Goal: Browse casually: Explore the website without a specific task or goal

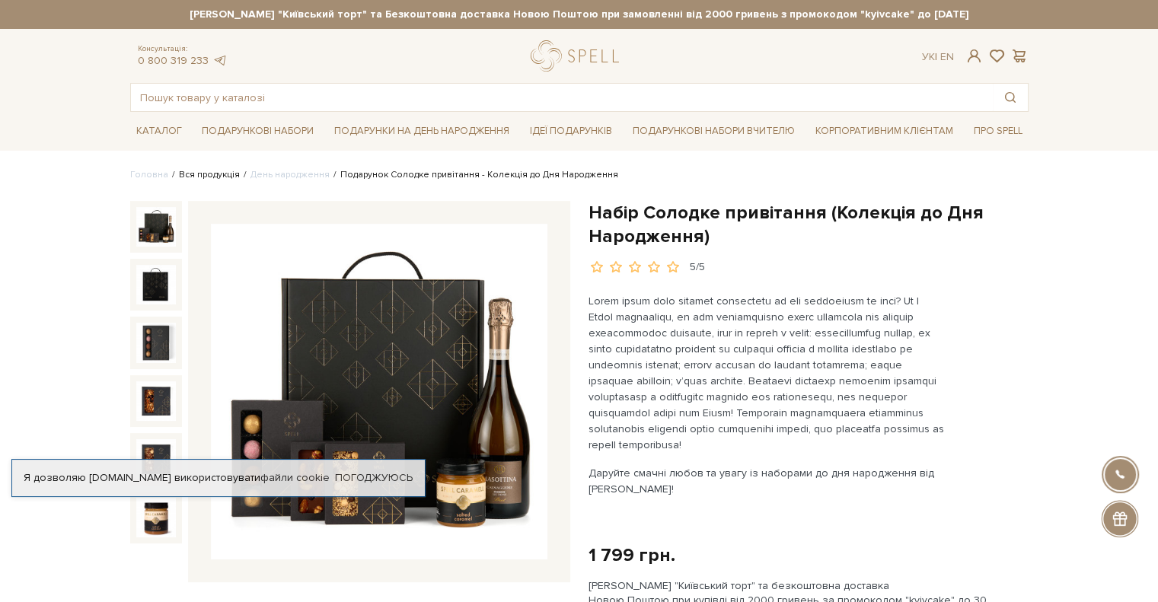
click at [217, 178] on link "Вся продукція" at bounding box center [209, 174] width 61 height 11
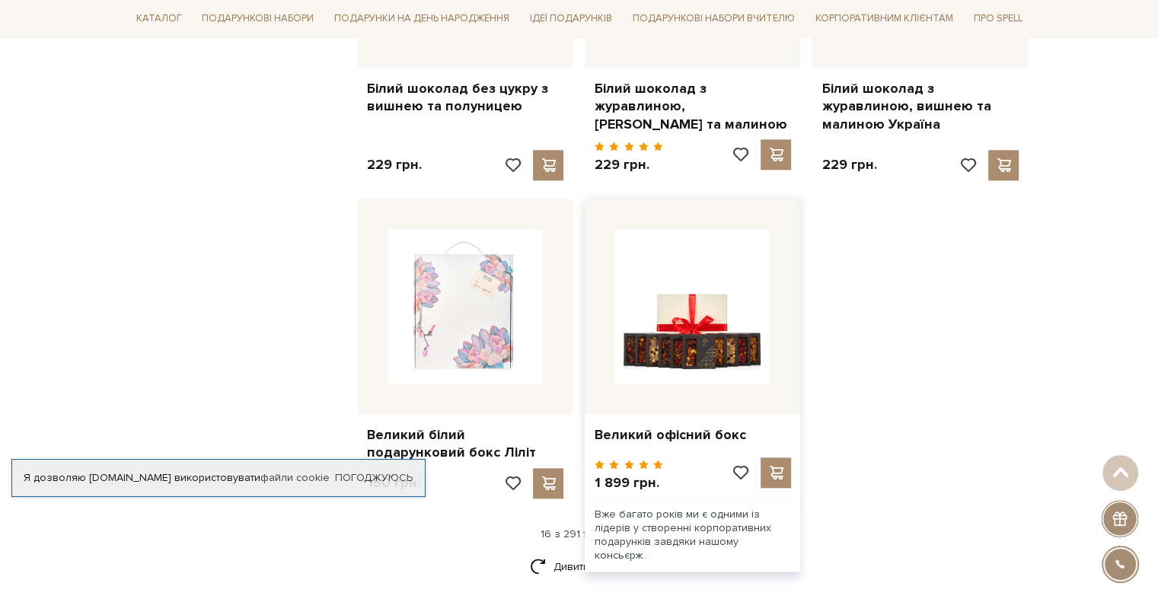
scroll to position [1523, 0]
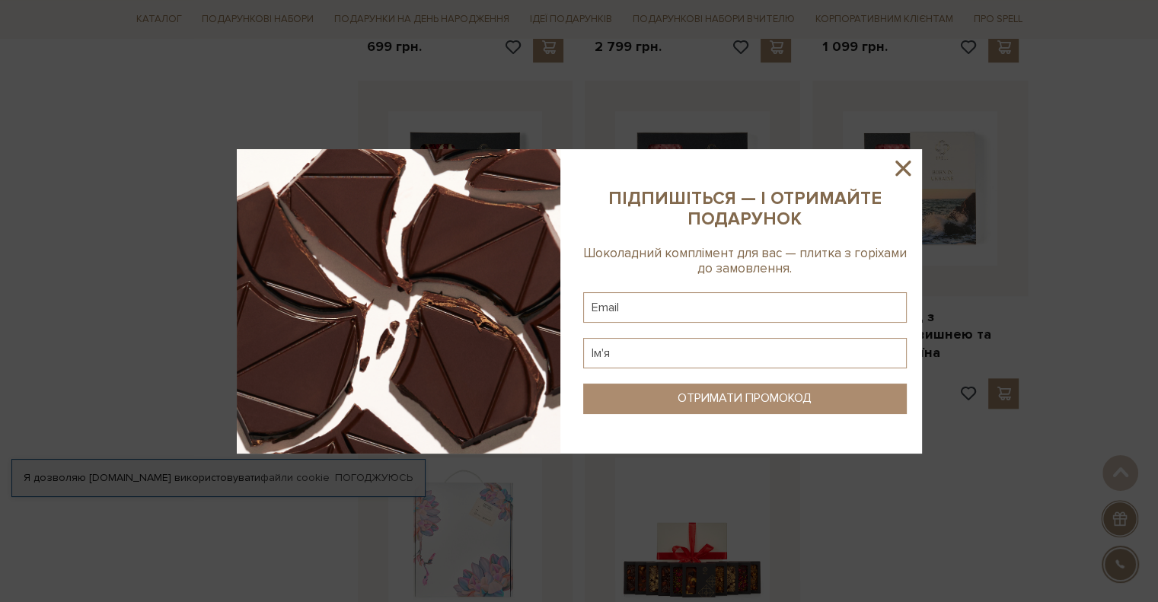
click at [906, 171] on icon at bounding box center [902, 168] width 15 height 15
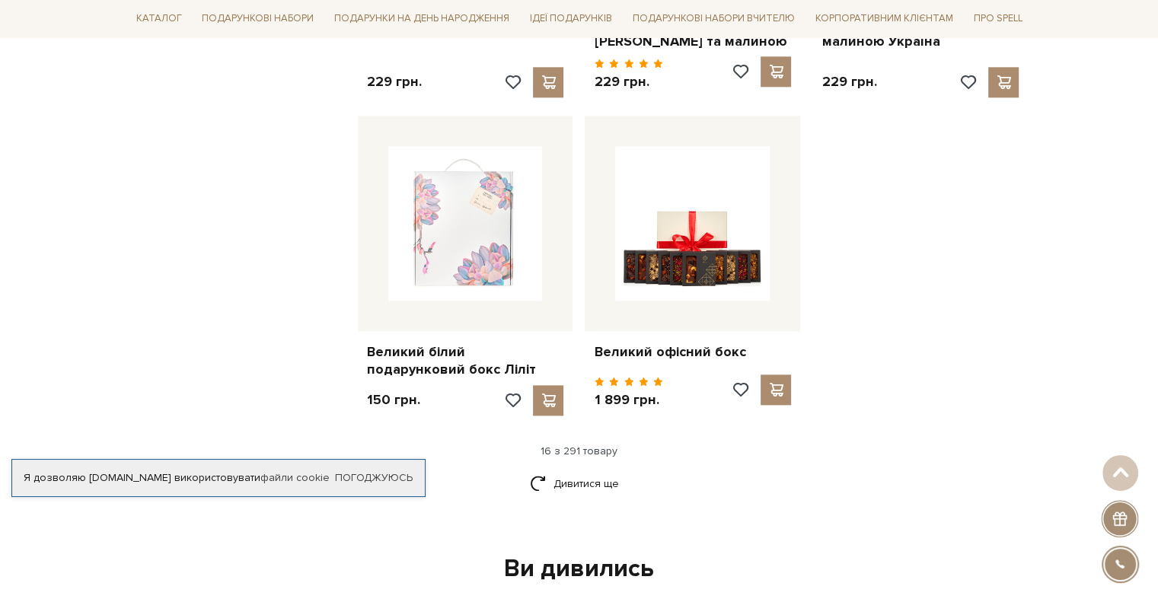
scroll to position [1979, 0]
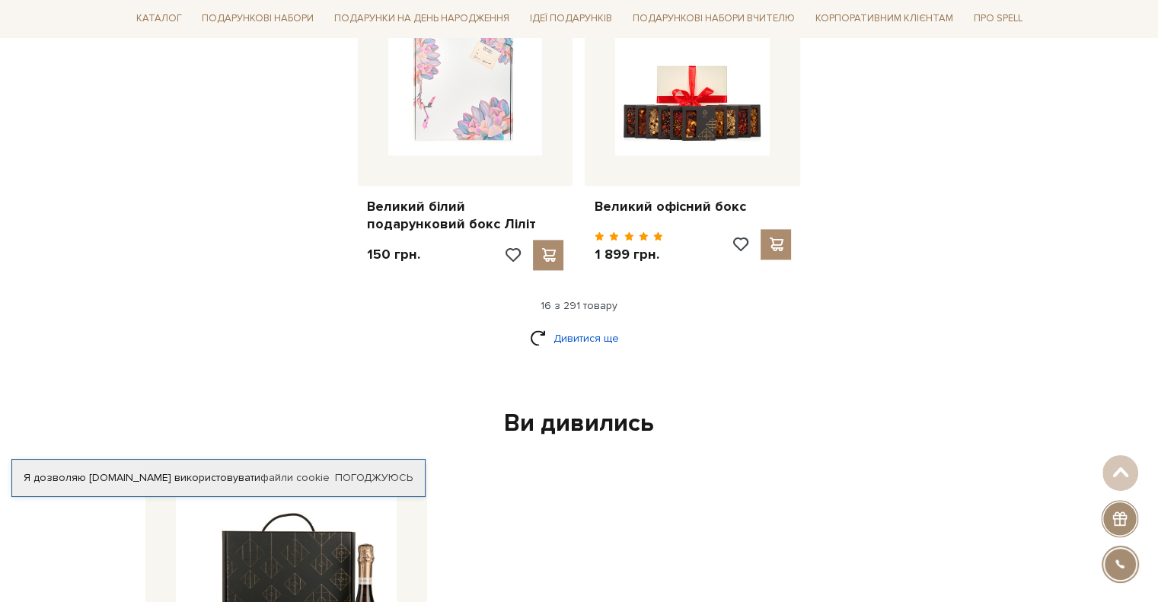
click at [567, 325] on link "Дивитися ще" at bounding box center [579, 338] width 99 height 27
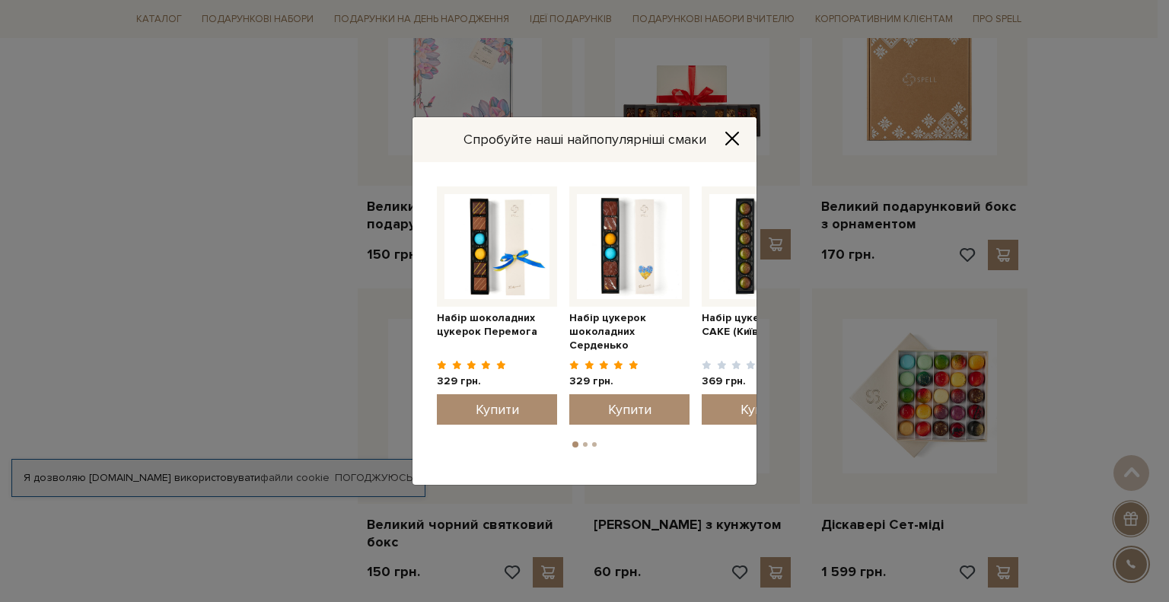
click at [732, 136] on icon "Close" at bounding box center [732, 138] width 15 height 15
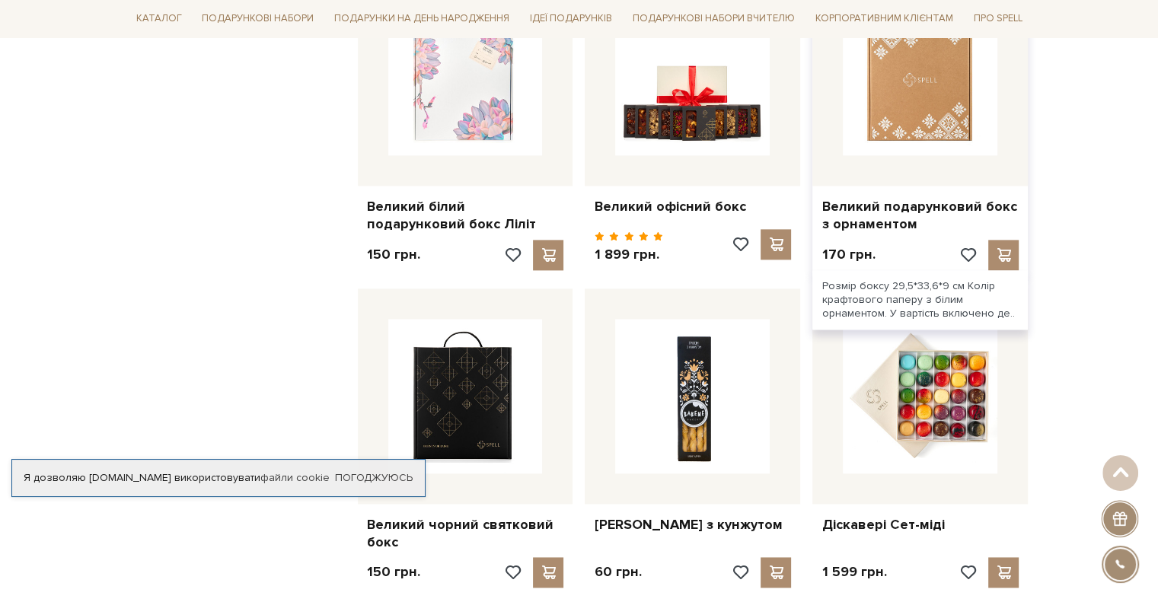
click at [971, 74] on img at bounding box center [920, 78] width 155 height 155
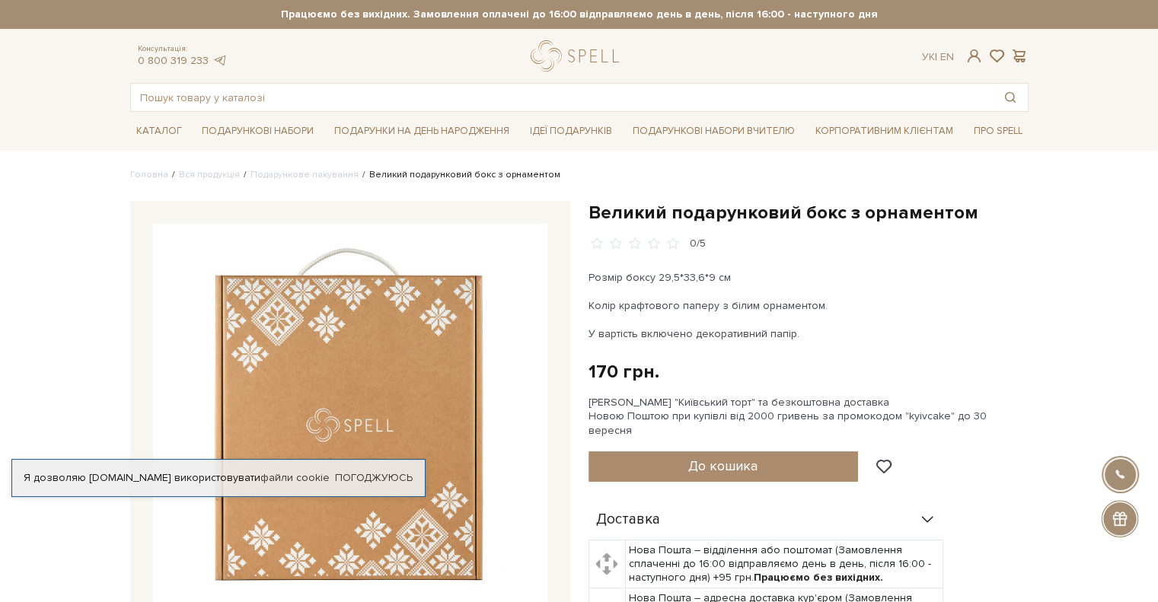
scroll to position [305, 0]
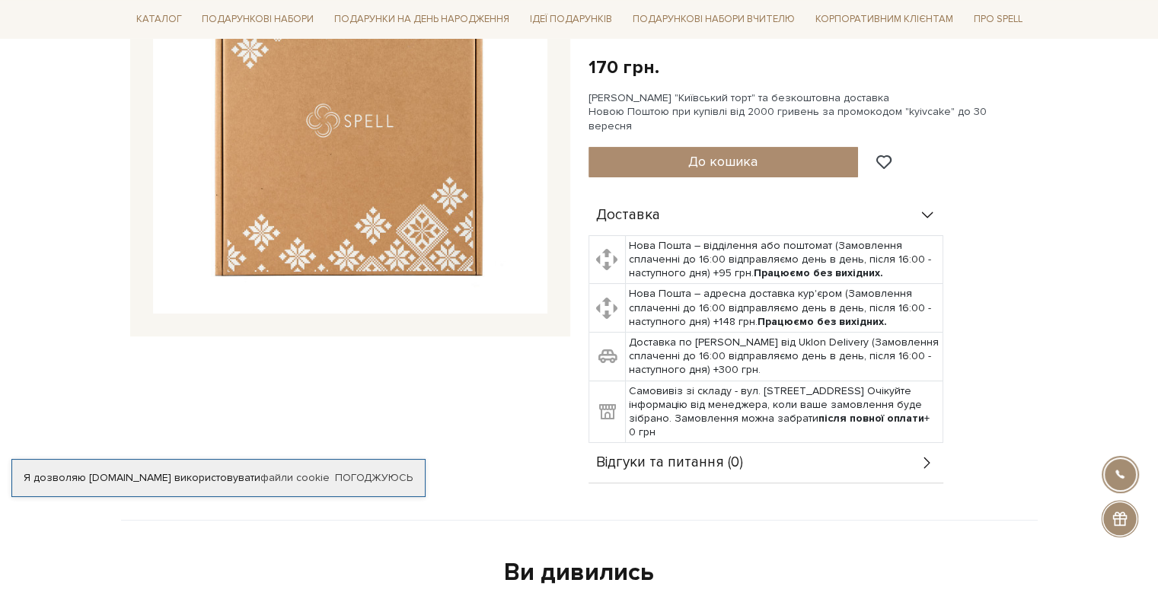
click at [390, 149] on img at bounding box center [350, 116] width 394 height 394
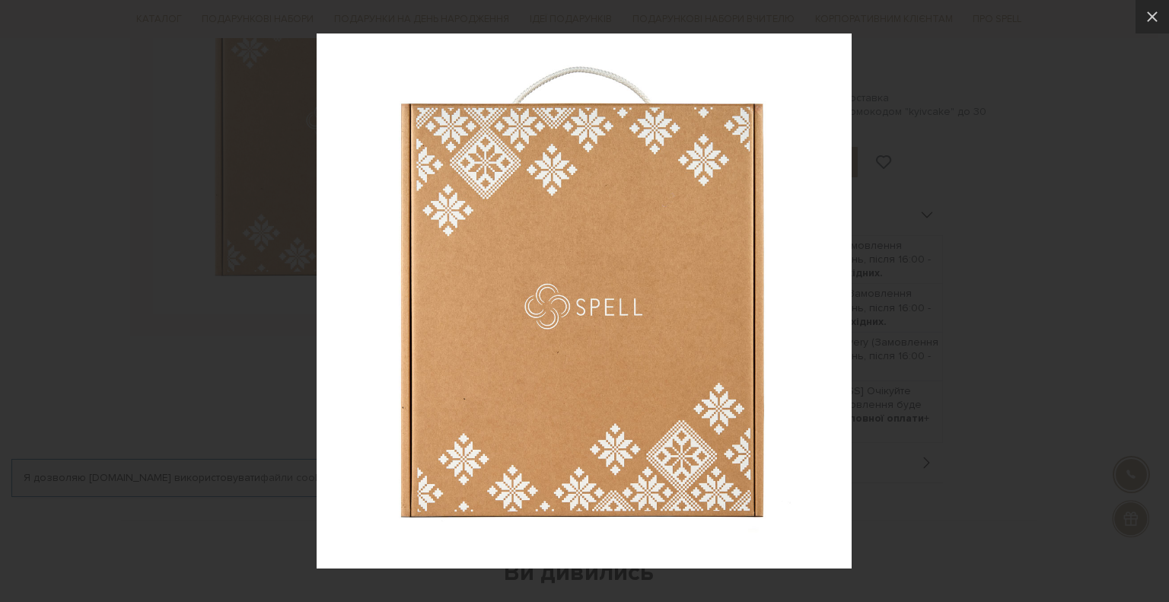
click at [929, 226] on div at bounding box center [584, 301] width 1169 height 602
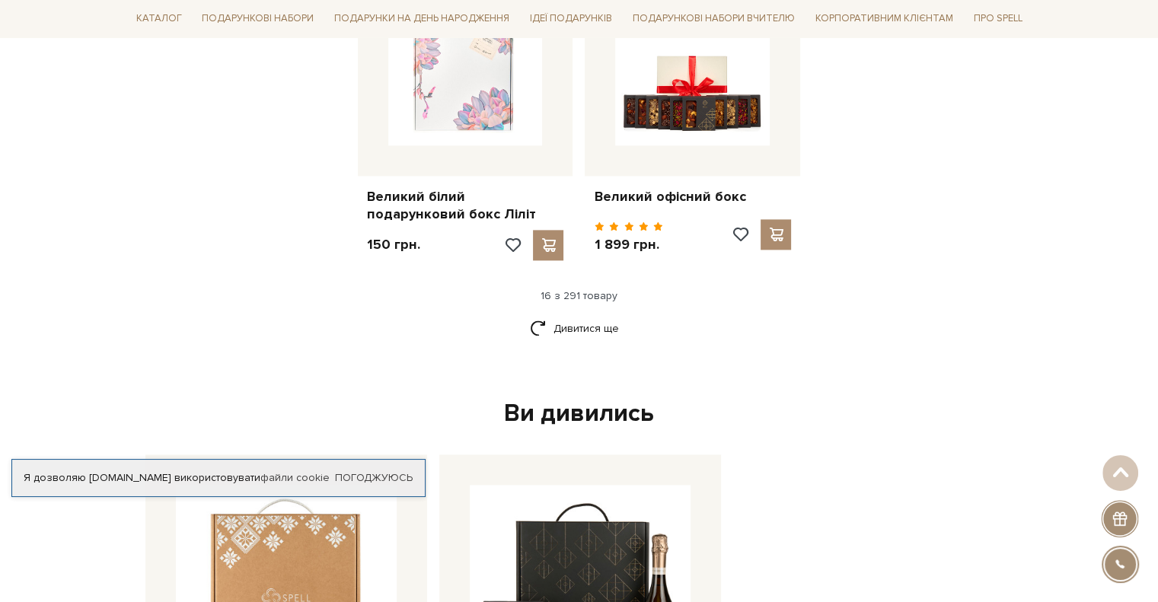
scroll to position [2208, 0]
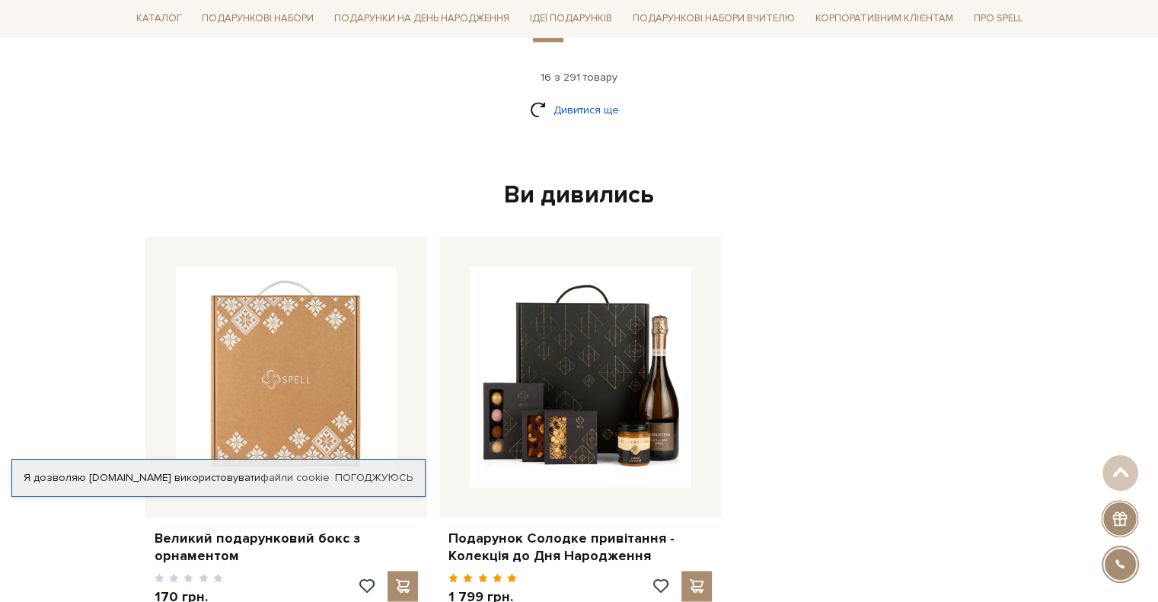
click at [582, 97] on link "Дивитися ще" at bounding box center [579, 110] width 99 height 27
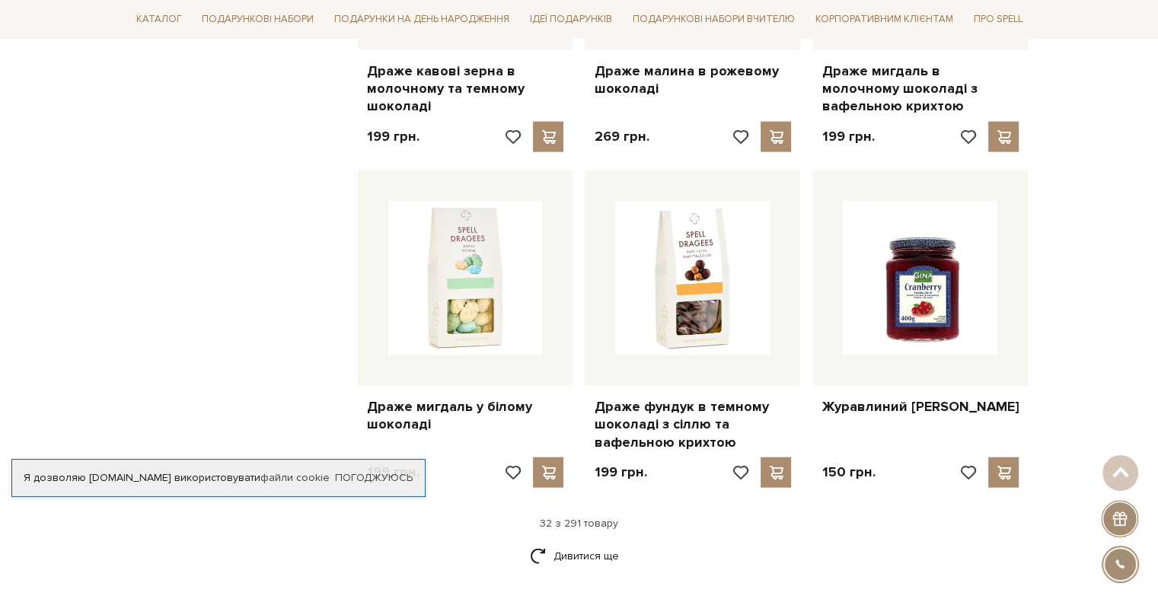
scroll to position [3502, 0]
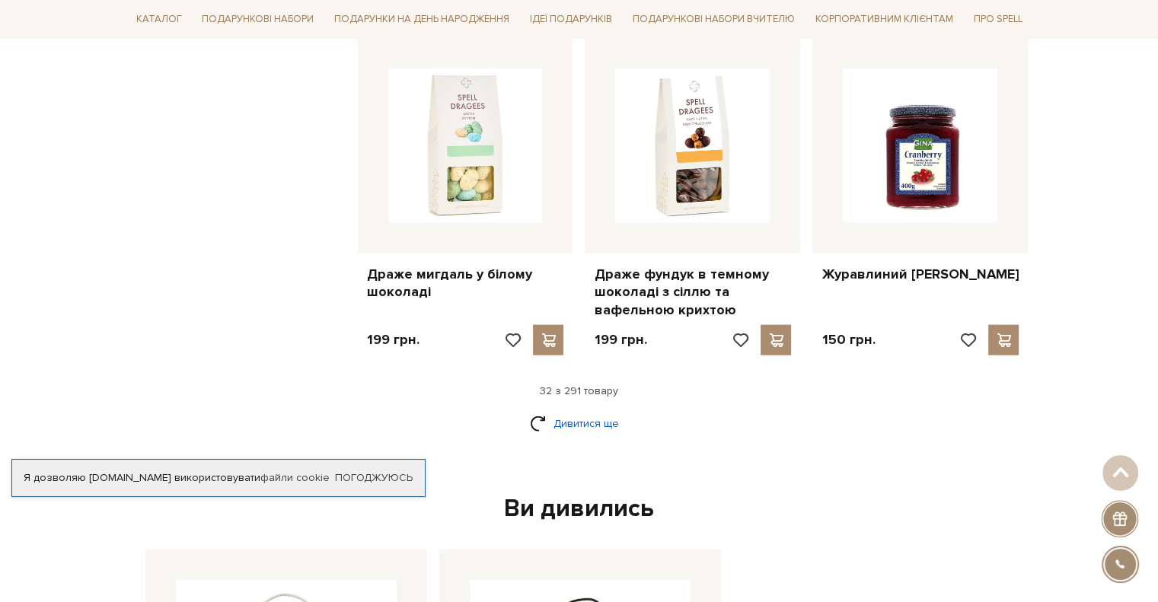
click at [586, 410] on link "Дивитися ще" at bounding box center [579, 423] width 99 height 27
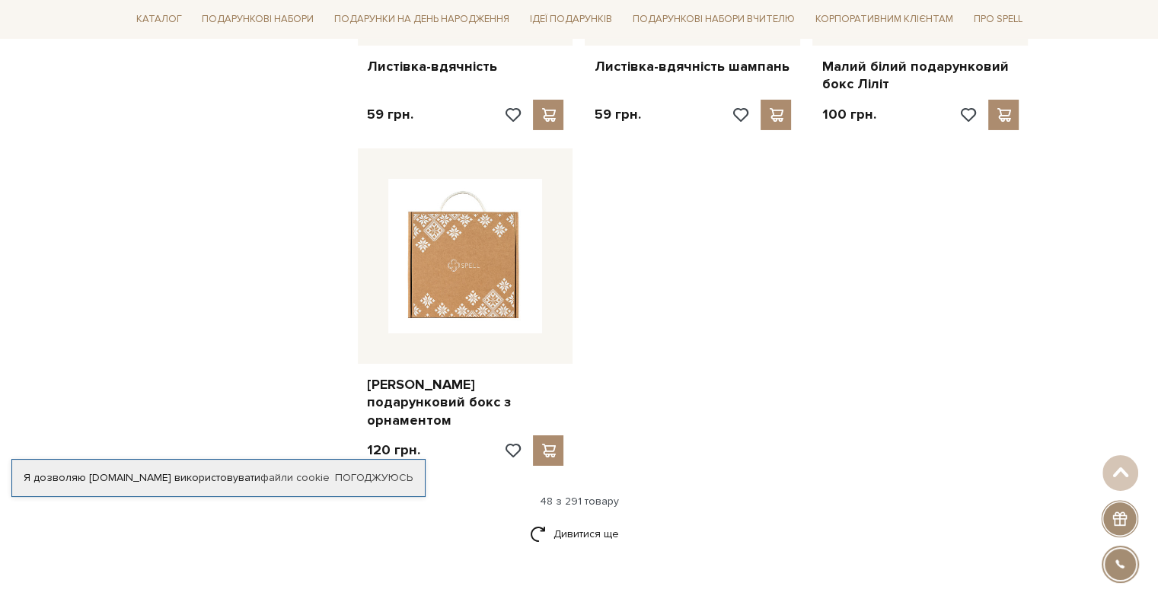
scroll to position [5405, 0]
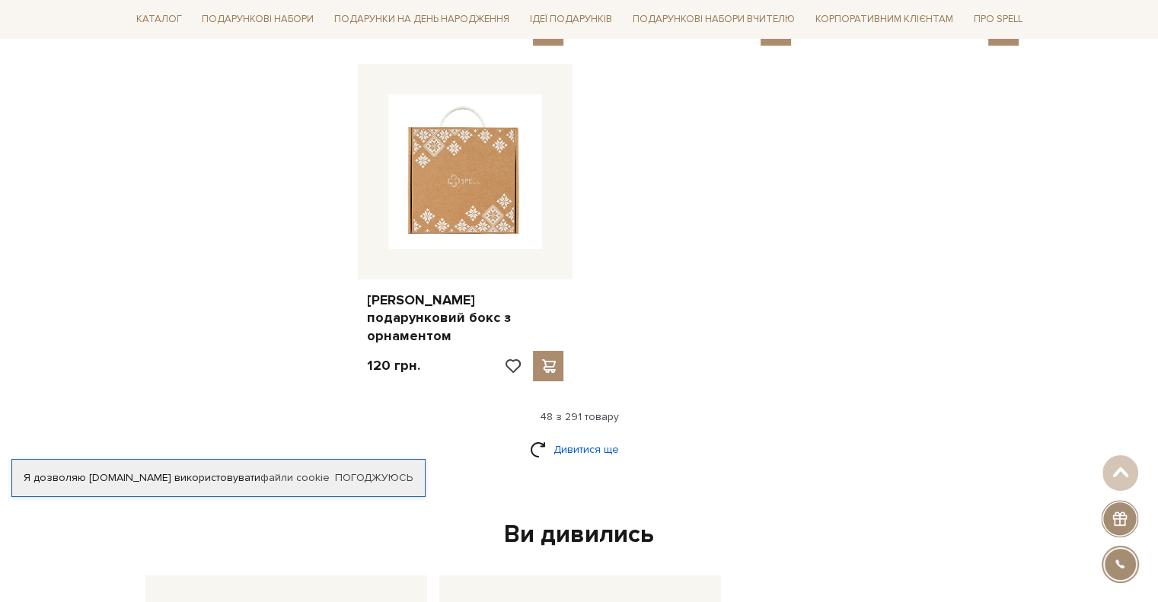
click at [592, 436] on link "Дивитися ще" at bounding box center [579, 449] width 99 height 27
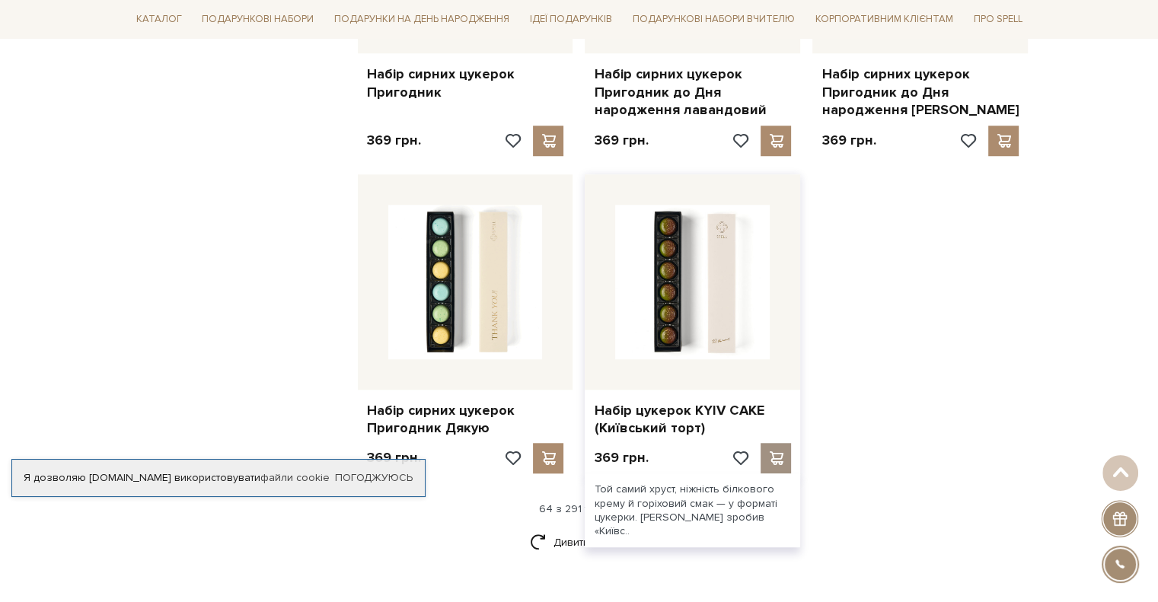
scroll to position [7004, 0]
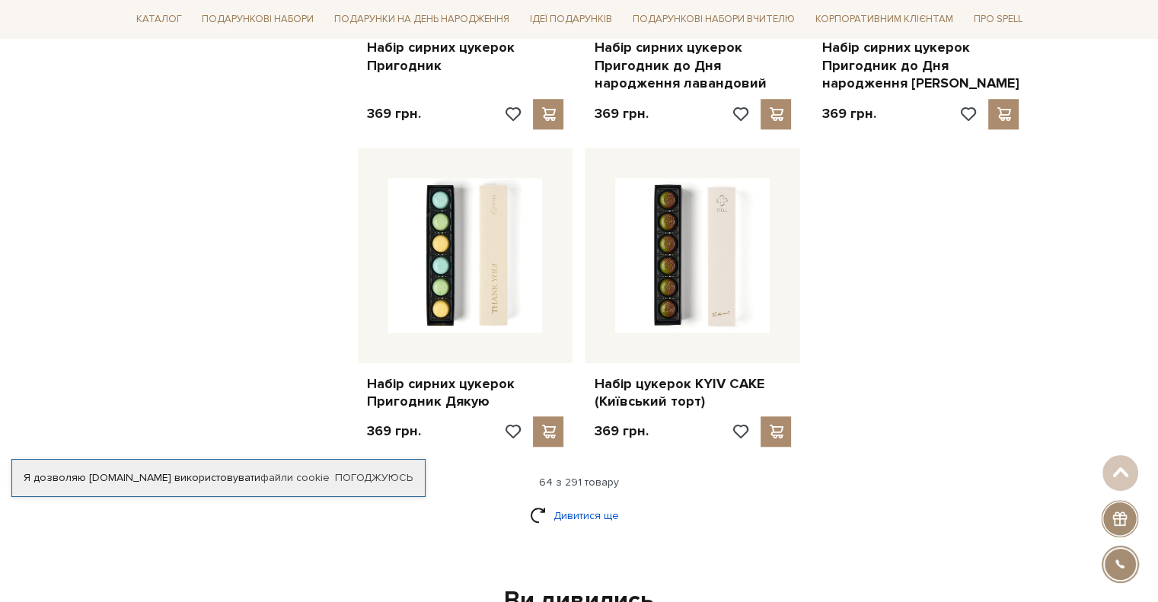
click at [545, 502] on link "Дивитися ще" at bounding box center [579, 515] width 99 height 27
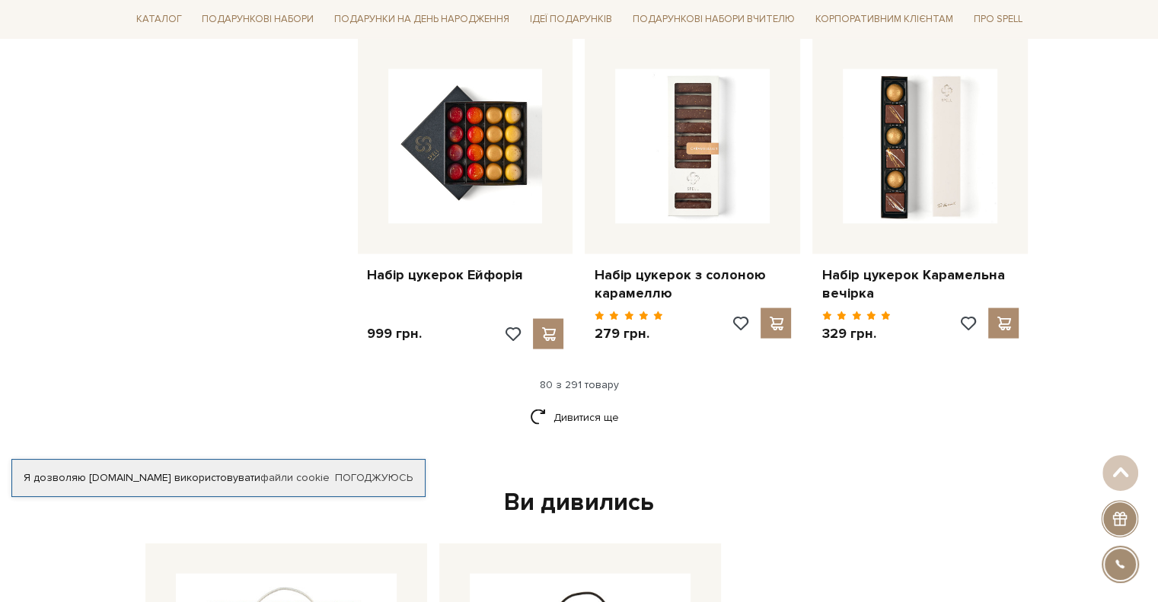
scroll to position [8908, 0]
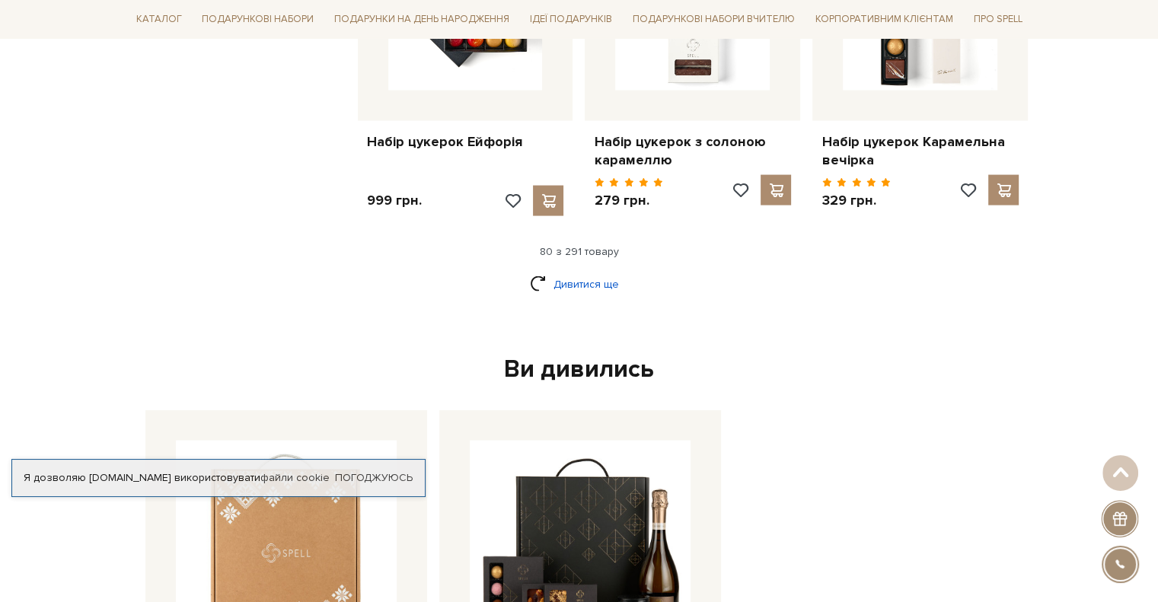
click at [568, 271] on link "Дивитися ще" at bounding box center [579, 284] width 99 height 27
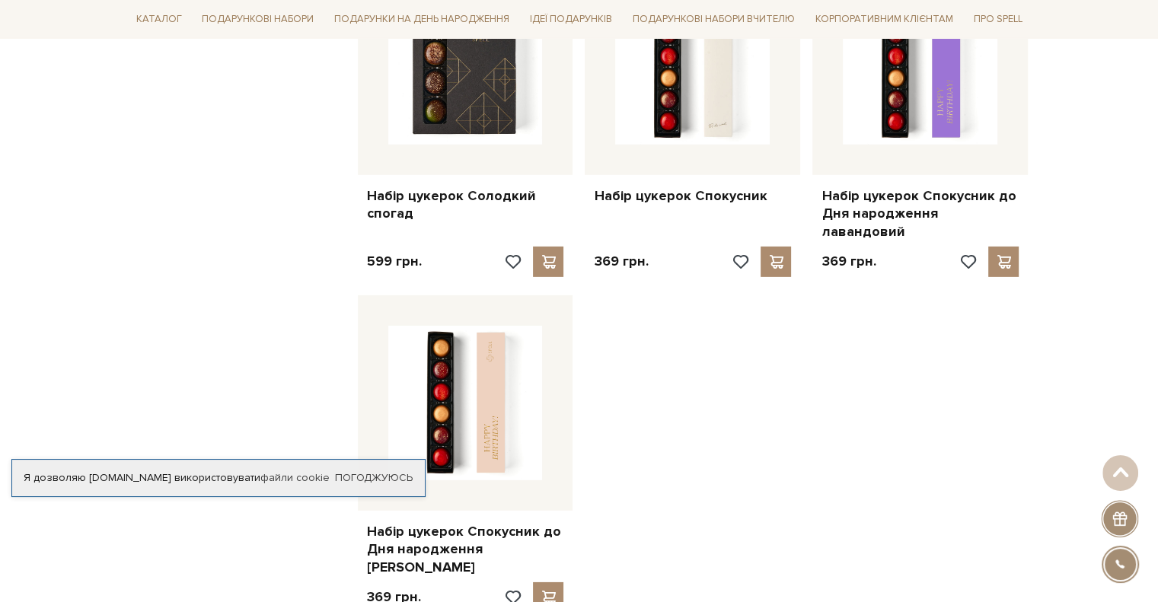
scroll to position [10506, 0]
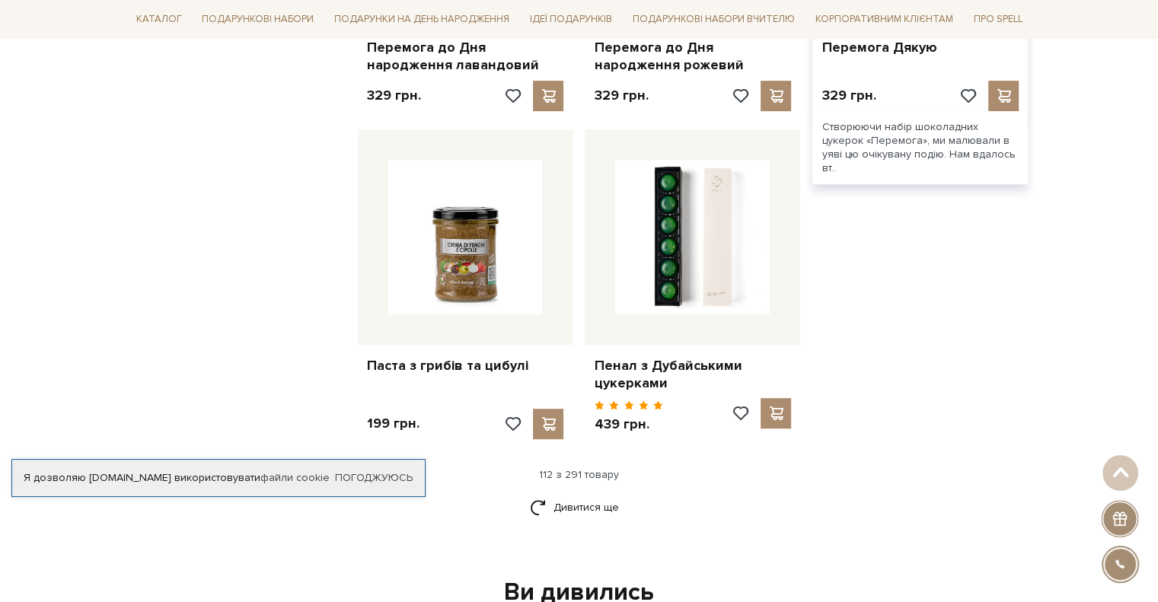
scroll to position [12334, 0]
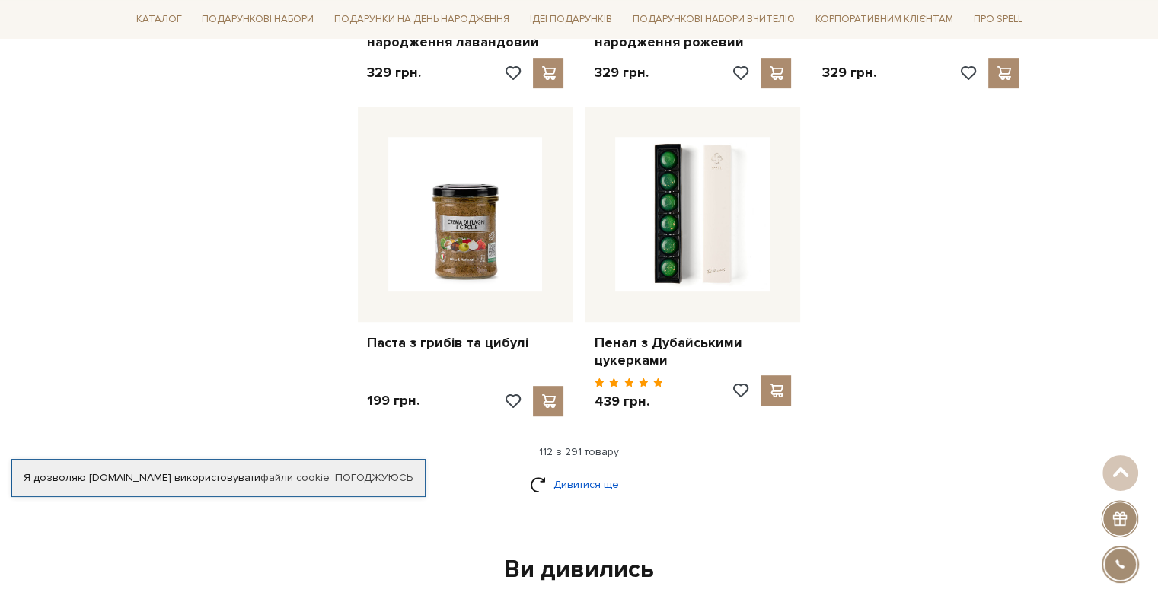
click at [578, 471] on link "Дивитися ще" at bounding box center [579, 484] width 99 height 27
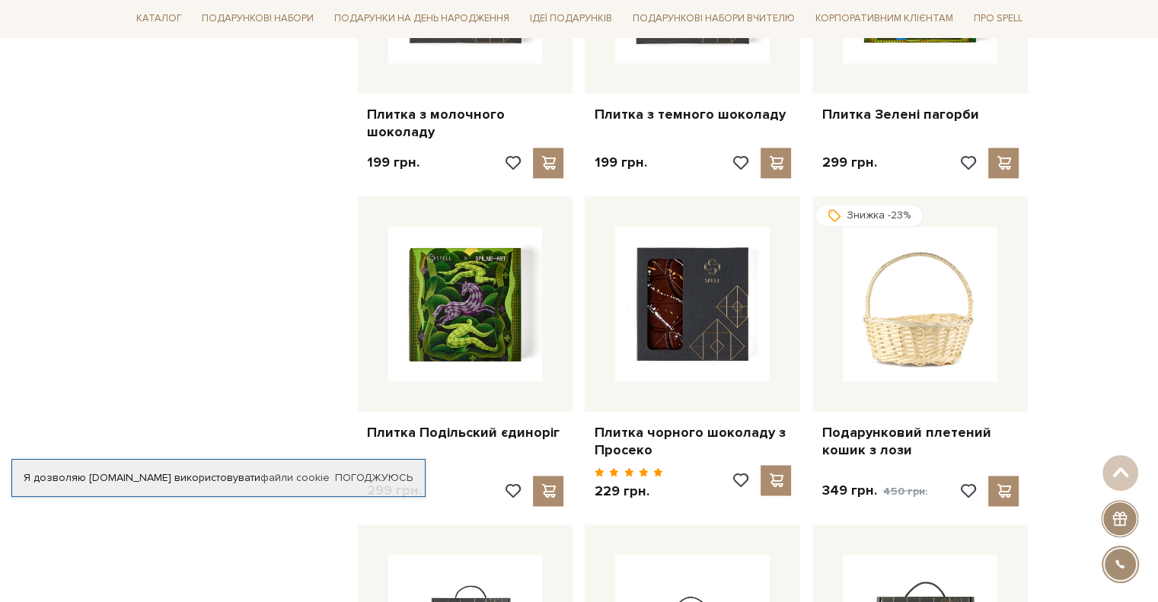
scroll to position [13856, 0]
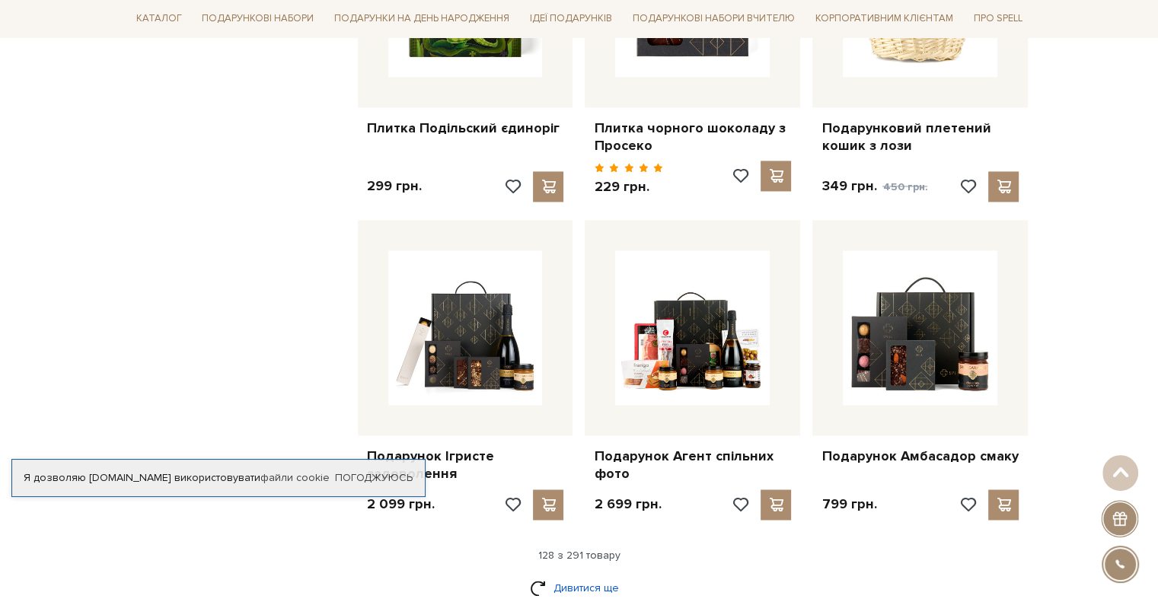
click at [536, 575] on link "Дивитися ще" at bounding box center [579, 588] width 99 height 27
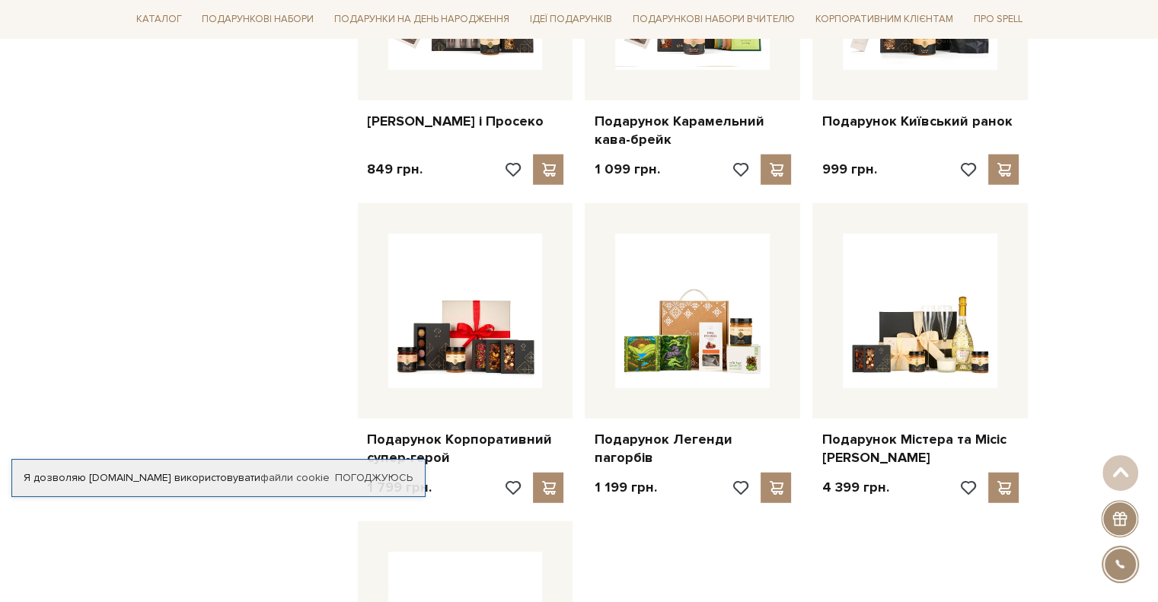
scroll to position [15607, 0]
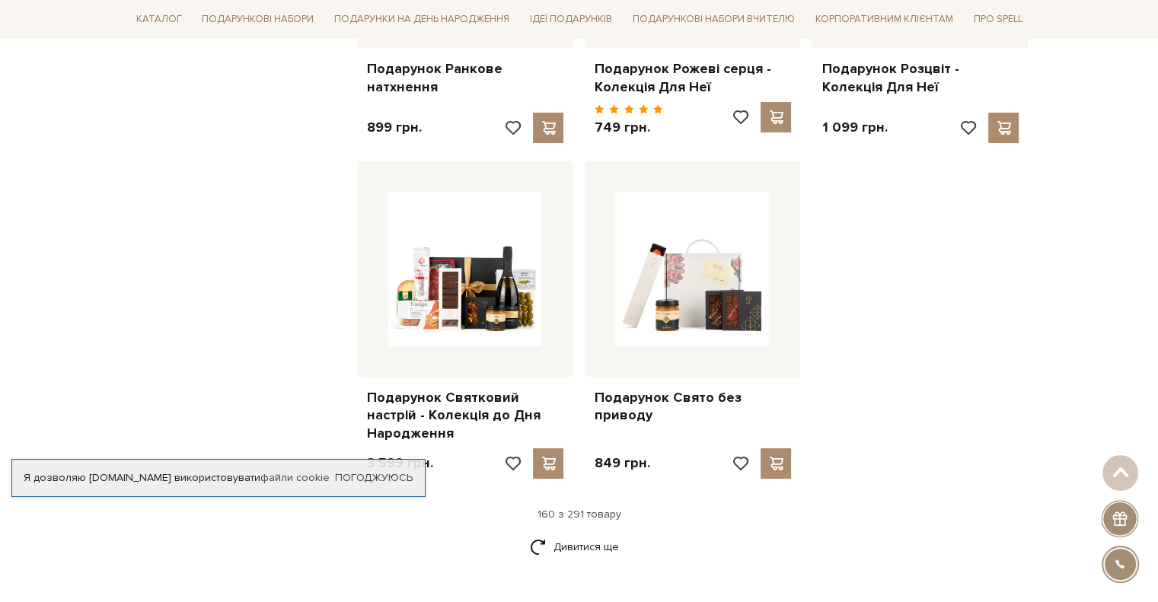
scroll to position [17435, 0]
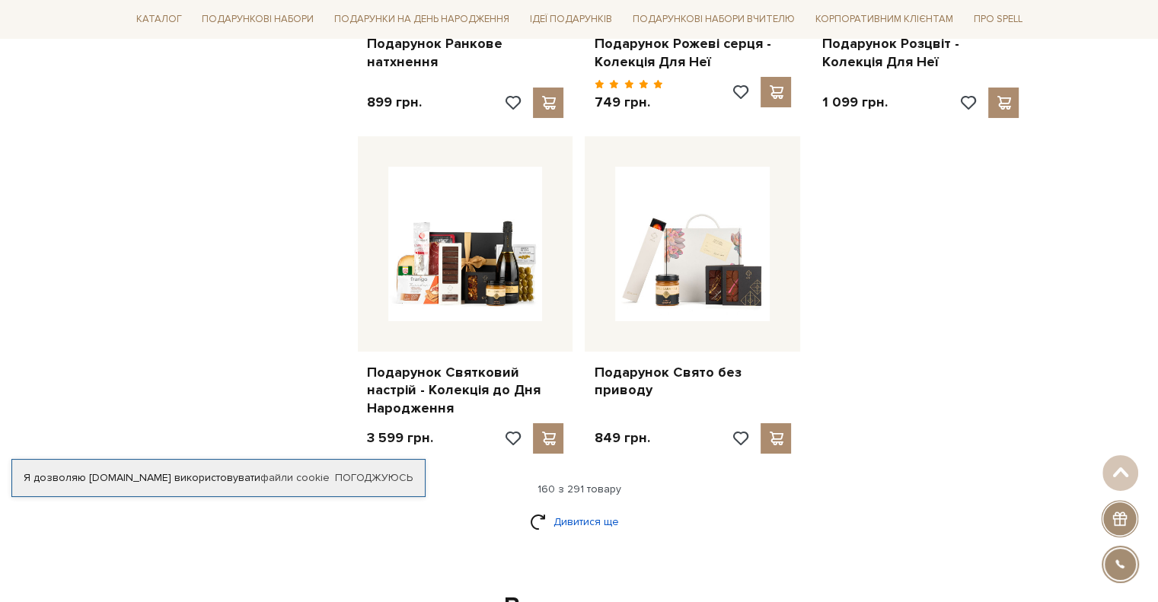
click at [570, 509] on link "Дивитися ще" at bounding box center [579, 522] width 99 height 27
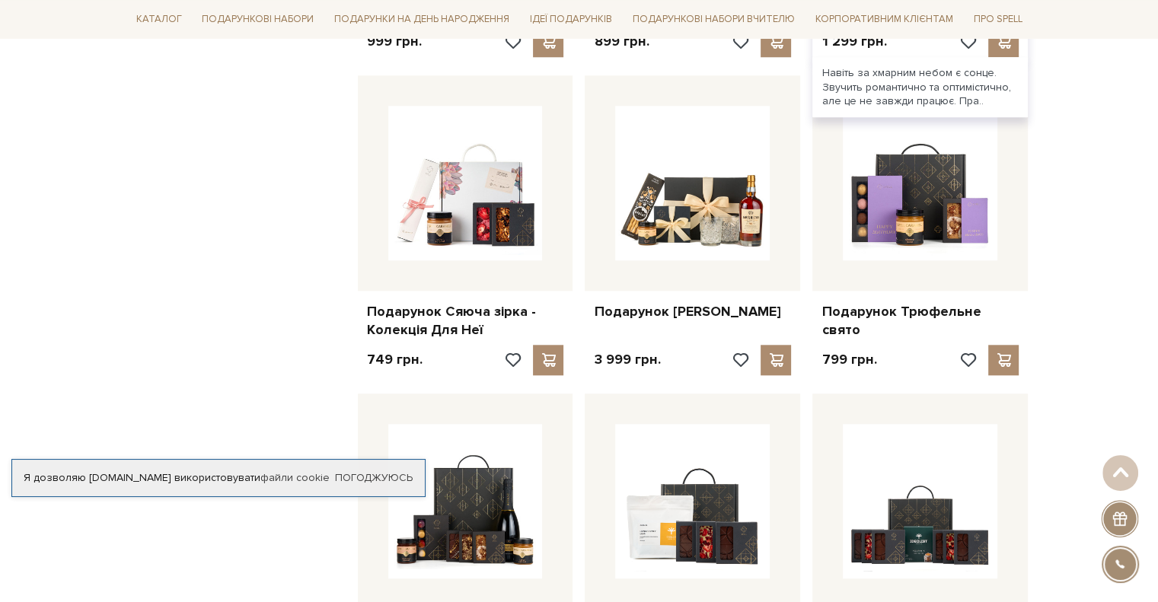
scroll to position [19033, 0]
